Goal: Complete application form

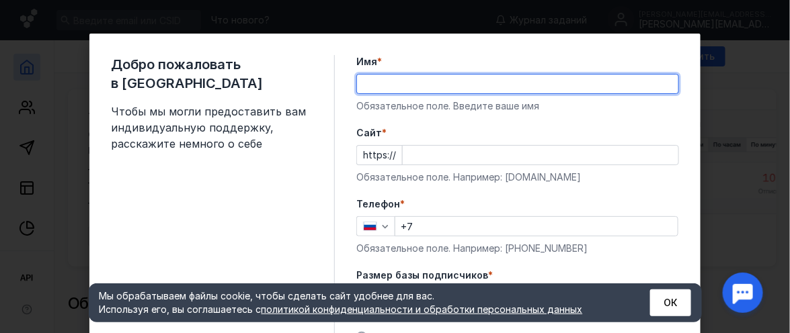
click at [420, 82] on input "Имя *" at bounding box center [517, 84] width 321 height 19
type input "B"
type input "[PERSON_NAME]"
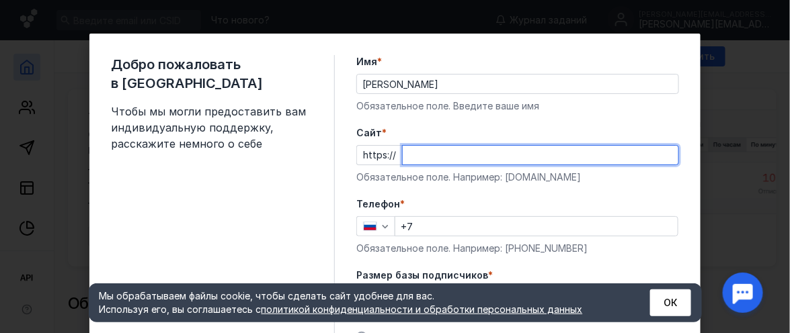
click at [409, 159] on input "Cайт *" at bounding box center [541, 155] width 276 height 19
type input "w"
type input "[DOMAIN_NAME]"
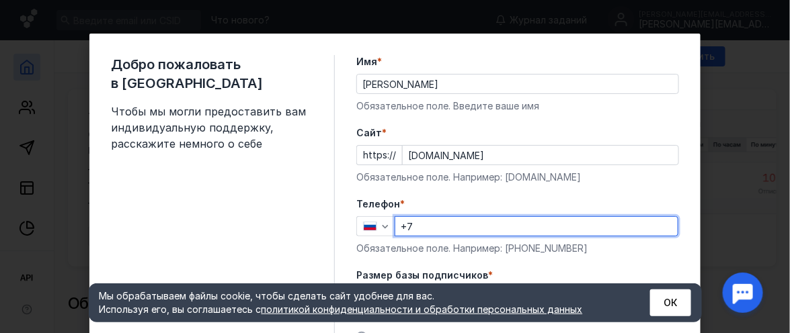
click at [427, 231] on input "+7" at bounding box center [536, 226] width 282 height 19
type input "[PHONE_NUMBER]"
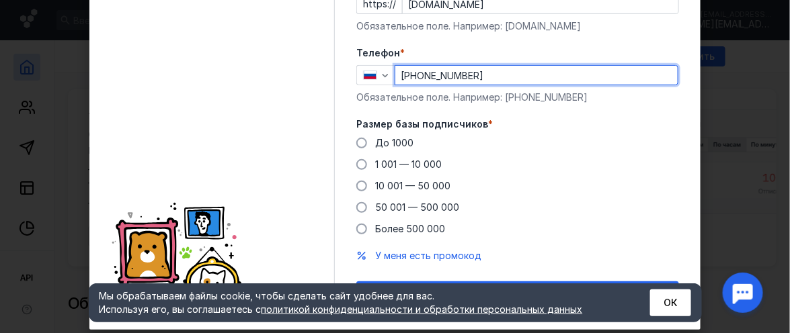
scroll to position [181, 0]
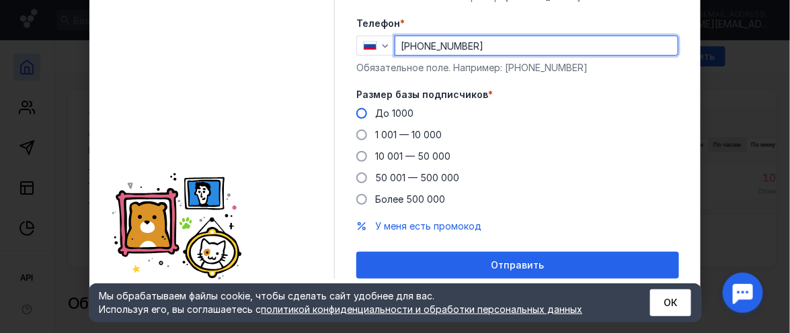
click at [356, 117] on span at bounding box center [361, 113] width 11 height 11
click at [0, 0] on input "До 1000" at bounding box center [0, 0] width 0 height 0
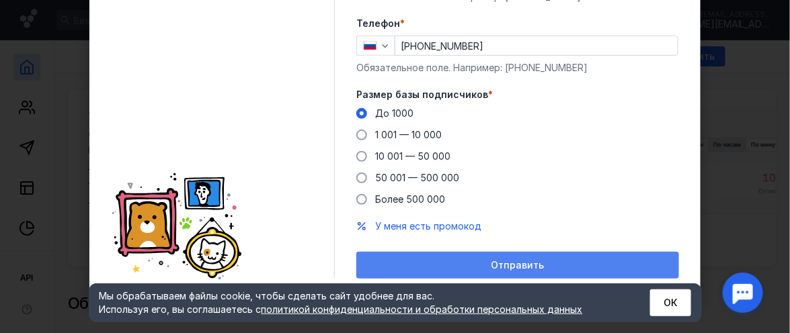
click at [533, 267] on span "Отправить" at bounding box center [517, 265] width 53 height 11
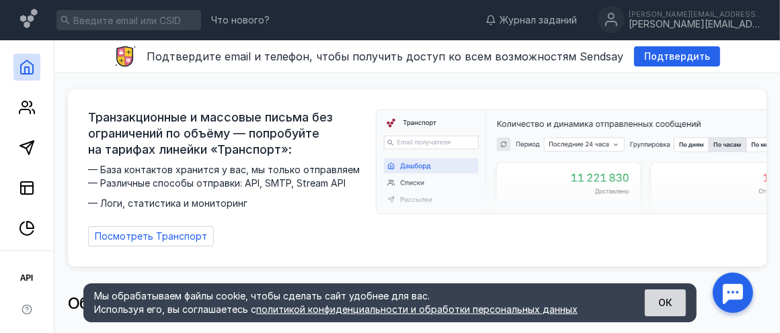
click at [662, 304] on button "ОК" at bounding box center [664, 303] width 41 height 27
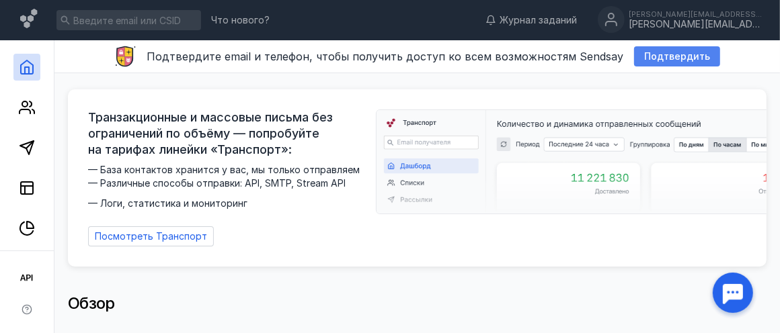
click at [665, 60] on span "Подтвердить" at bounding box center [677, 56] width 66 height 11
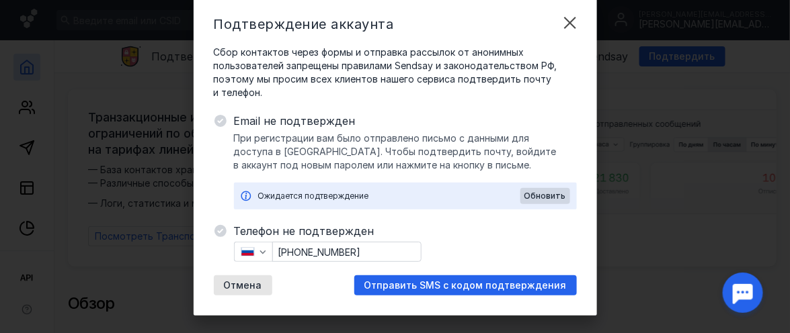
scroll to position [54, 0]
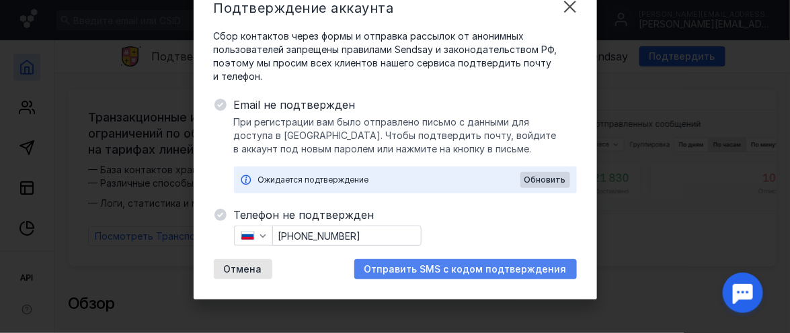
click at [477, 271] on span "Отправить SMS с кодом подтверждения" at bounding box center [465, 269] width 202 height 11
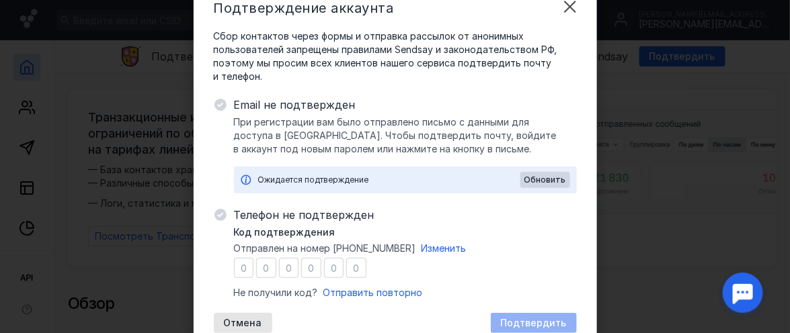
type input "5"
type input "7"
type input "6"
type input "0"
type input "9"
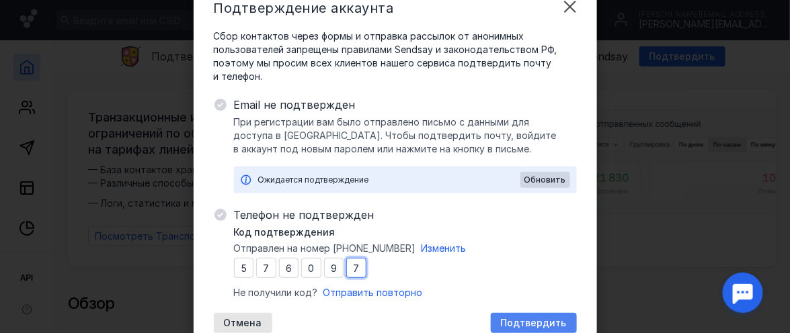
type input "7"
click at [514, 330] on div "Подтвердить" at bounding box center [534, 323] width 86 height 20
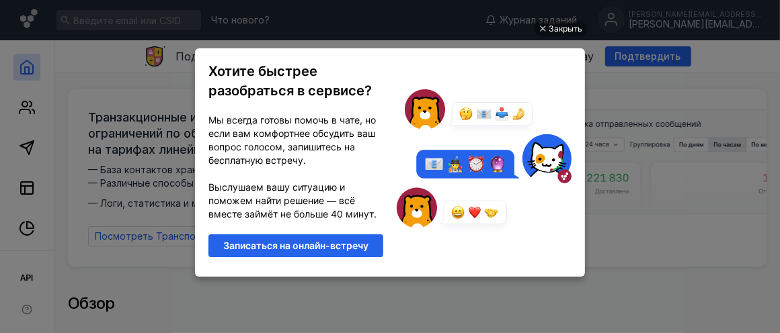
scroll to position [0, 0]
click at [551, 32] on div "Закрыть" at bounding box center [565, 29] width 34 height 15
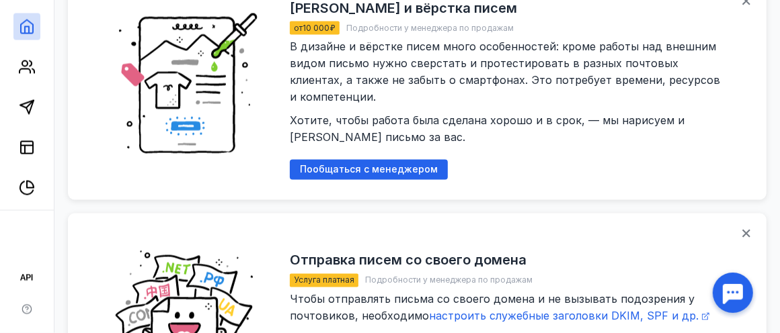
scroll to position [1210, 0]
